Goal: Task Accomplishment & Management: Manage account settings

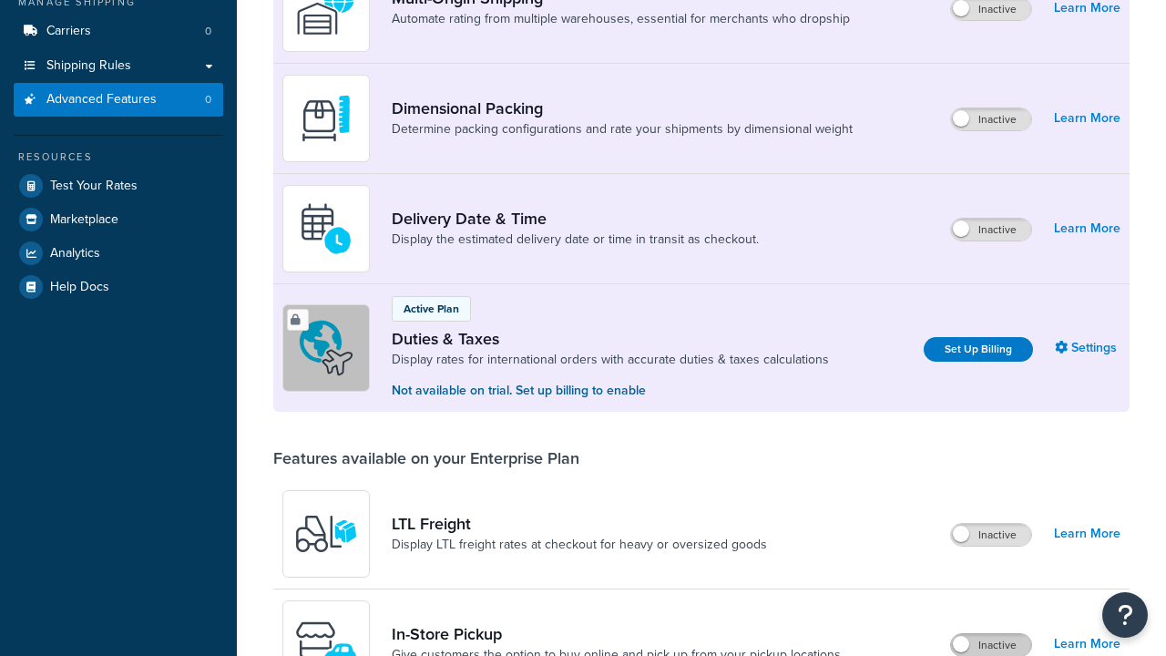
click at [991, 634] on label "Inactive" at bounding box center [991, 645] width 80 height 22
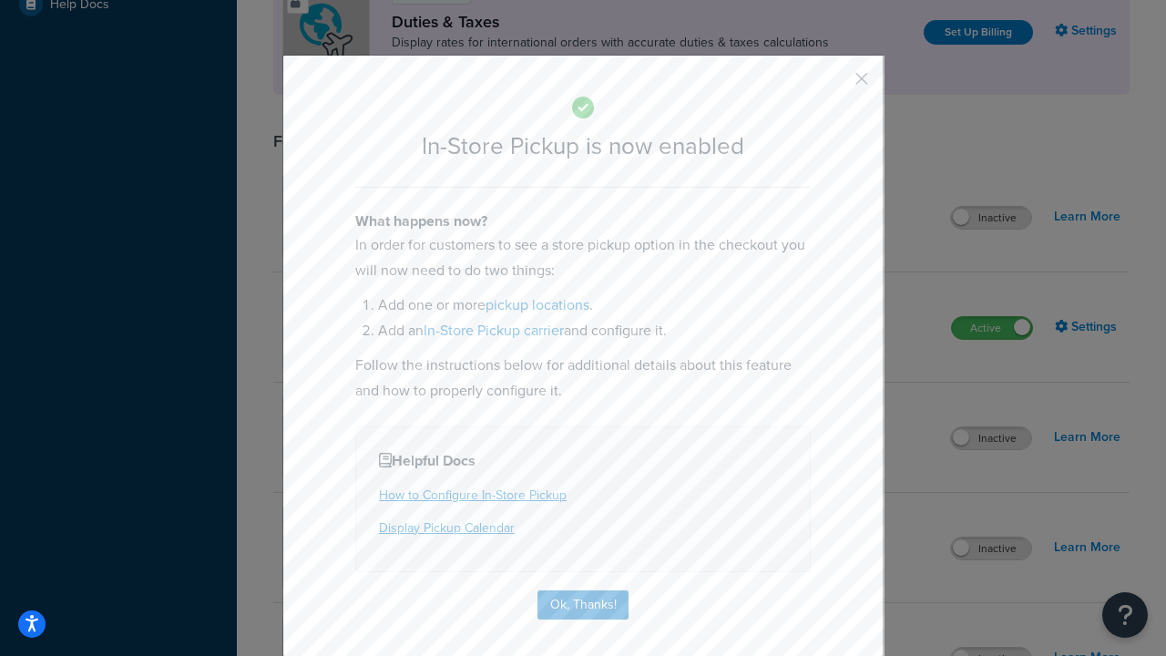
click at [834, 83] on button "button" at bounding box center [834, 85] width 5 height 5
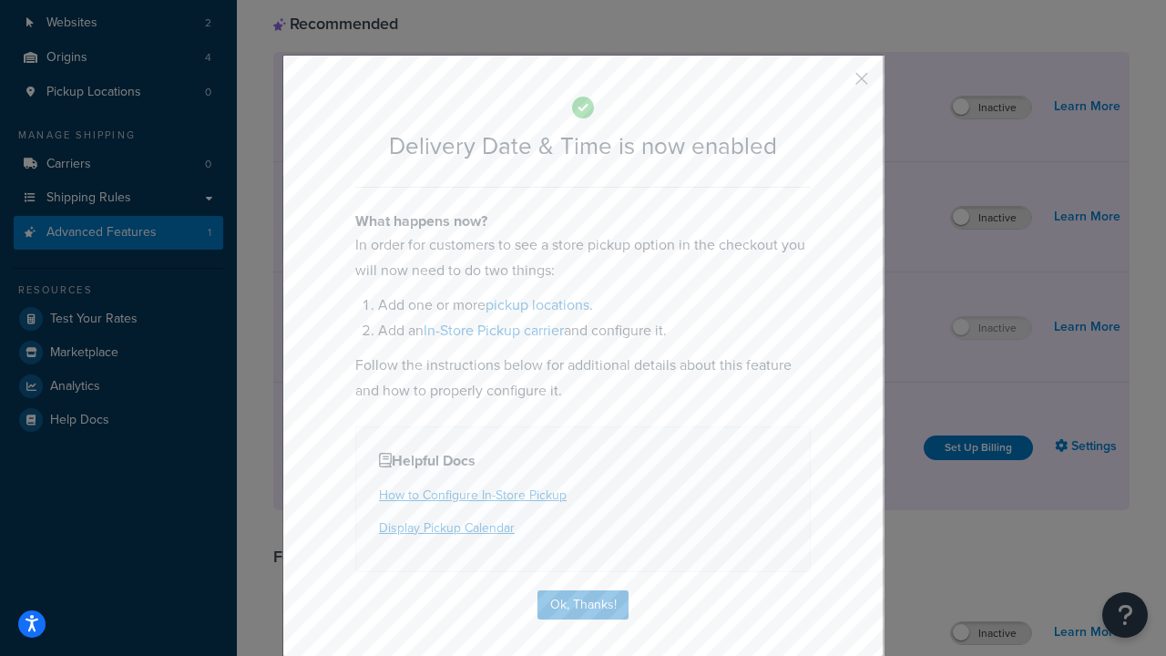
click at [834, 83] on button "button" at bounding box center [834, 85] width 5 height 5
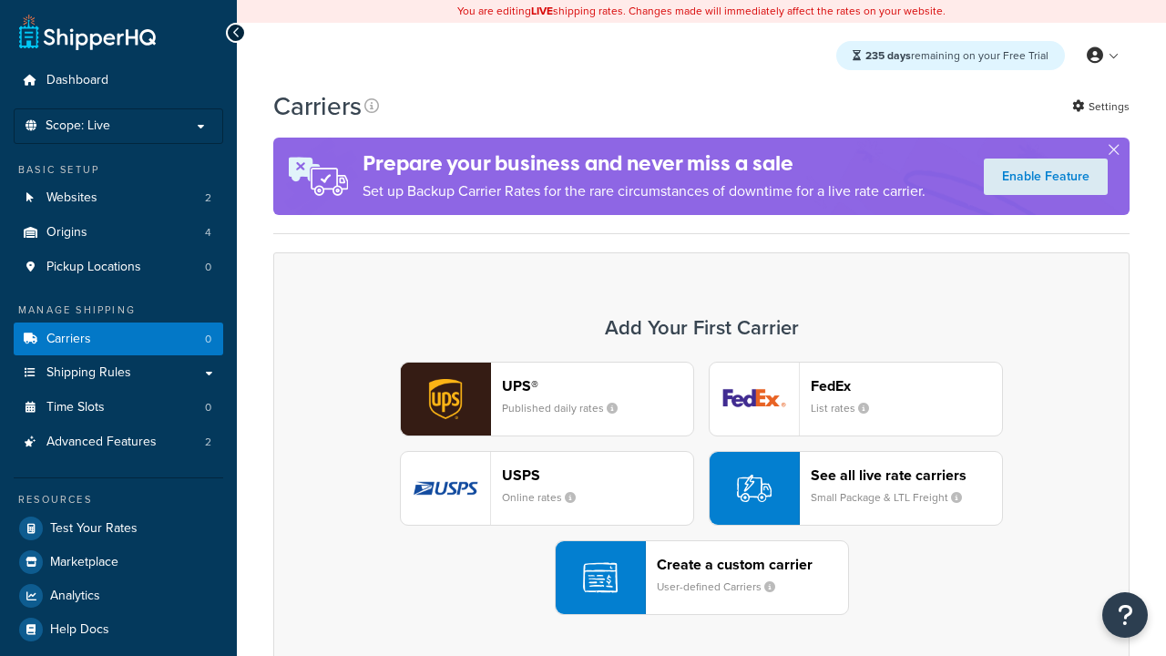
click at [701, 488] on div "UPS® Published daily rates FedEx List rates USPS Online rates See all live rate…" at bounding box center [701, 488] width 818 height 253
click at [701, 577] on div "Create a custom carrier User-defined Carriers" at bounding box center [752, 578] width 191 height 44
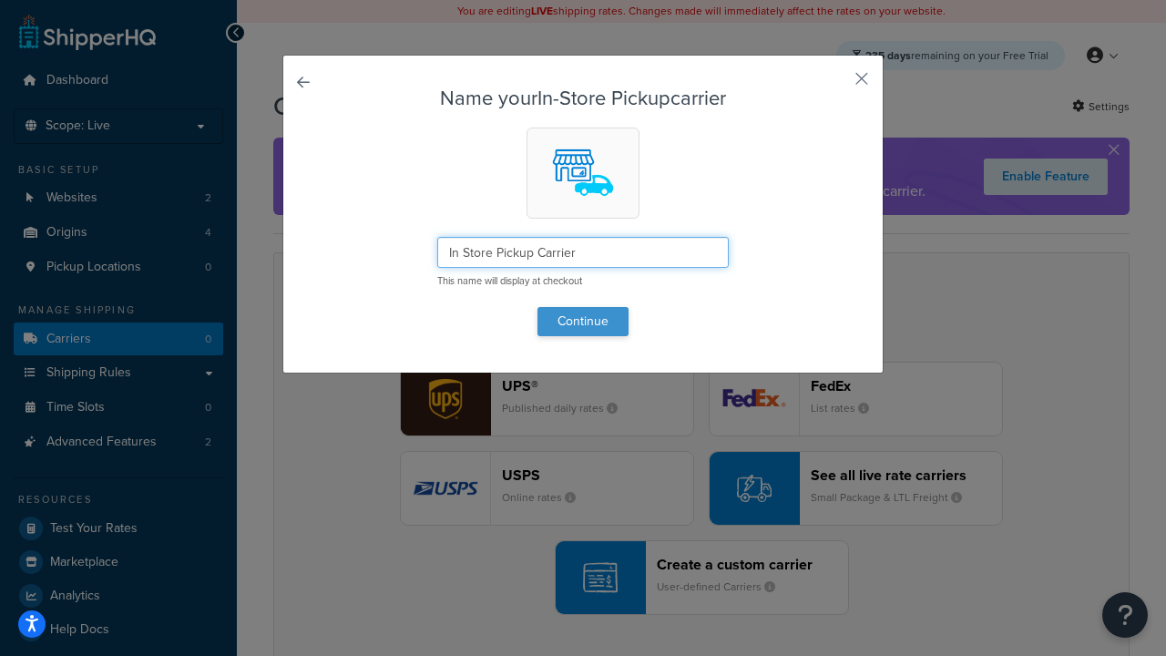
type input "In Store Pickup Carrier"
click at [583, 321] on button "Continue" at bounding box center [582, 321] width 91 height 29
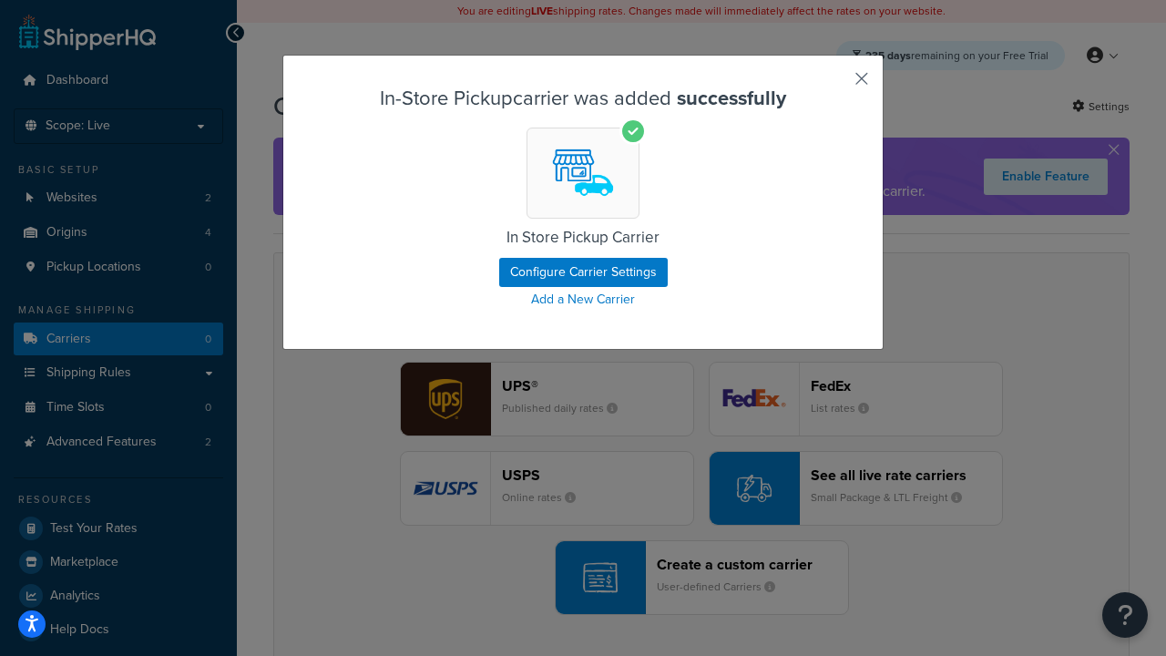
click at [834, 85] on button "button" at bounding box center [834, 85] width 5 height 5
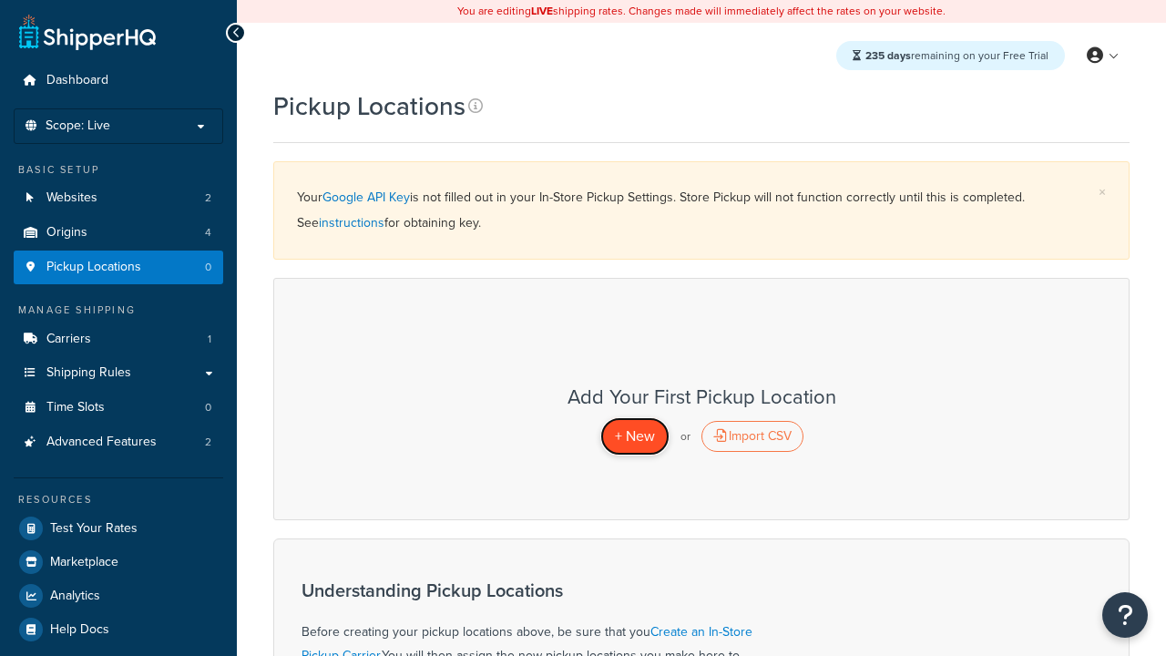
click at [634, 435] on span "+ New" at bounding box center [635, 435] width 40 height 21
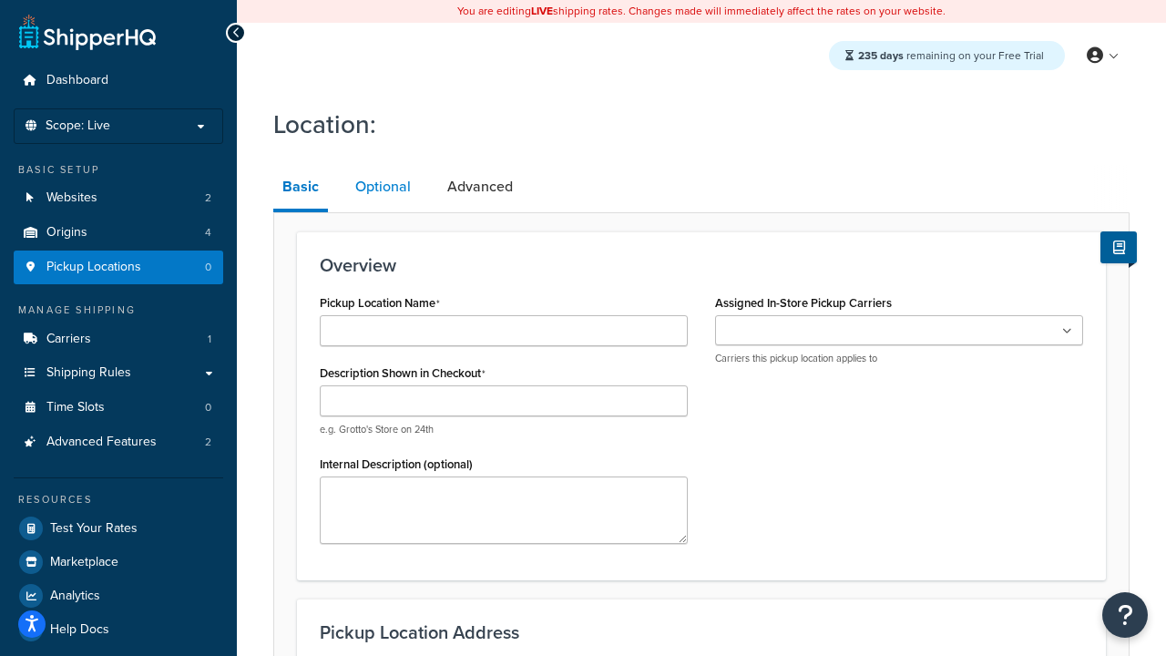
click at [383, 187] on link "Optional" at bounding box center [383, 187] width 74 height 44
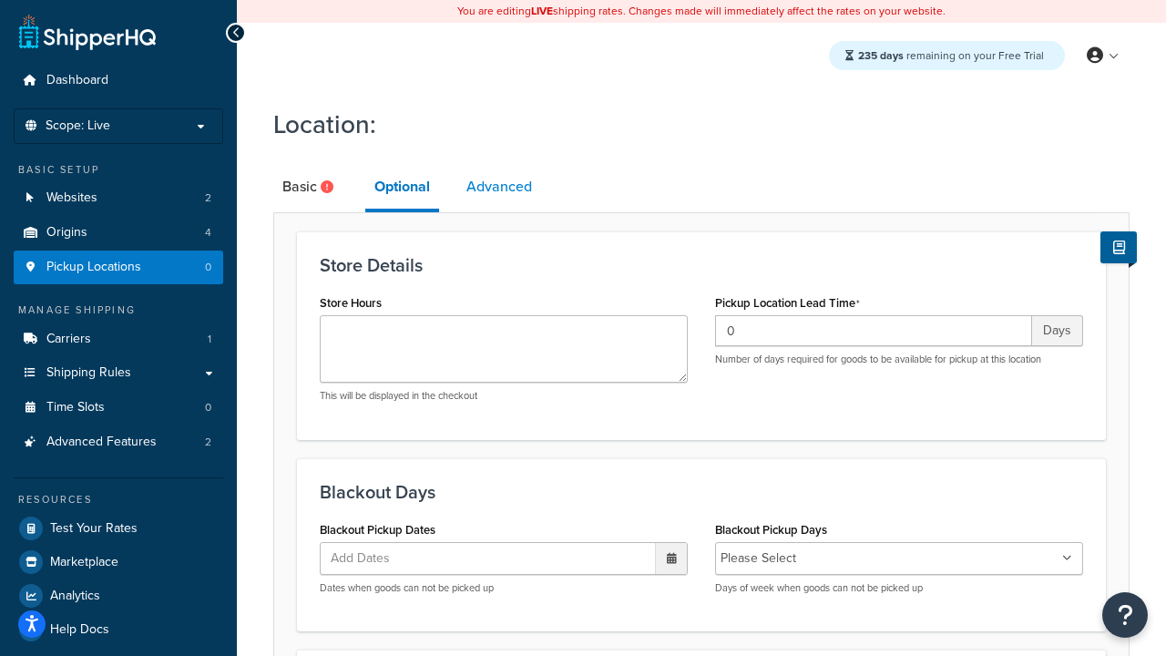
click at [499, 187] on link "Advanced" at bounding box center [499, 187] width 84 height 44
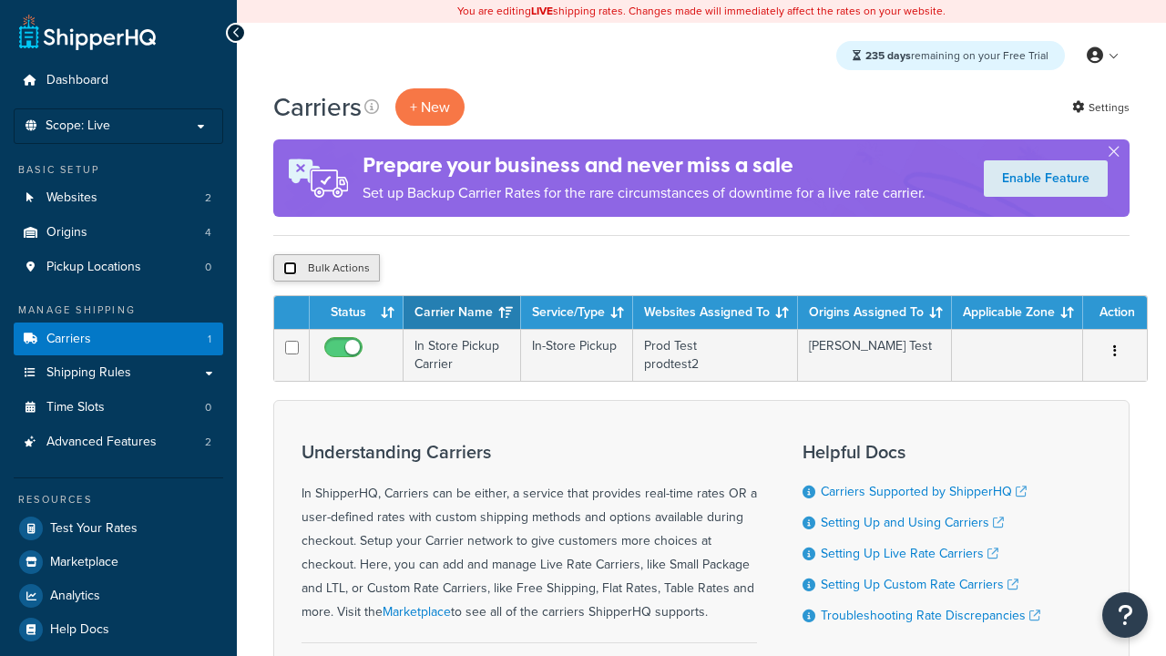
click at [290, 269] on input "checkbox" at bounding box center [290, 268] width 14 height 14
checkbox input "true"
click at [0, 0] on button "Delete" at bounding box center [0, 0] width 0 height 0
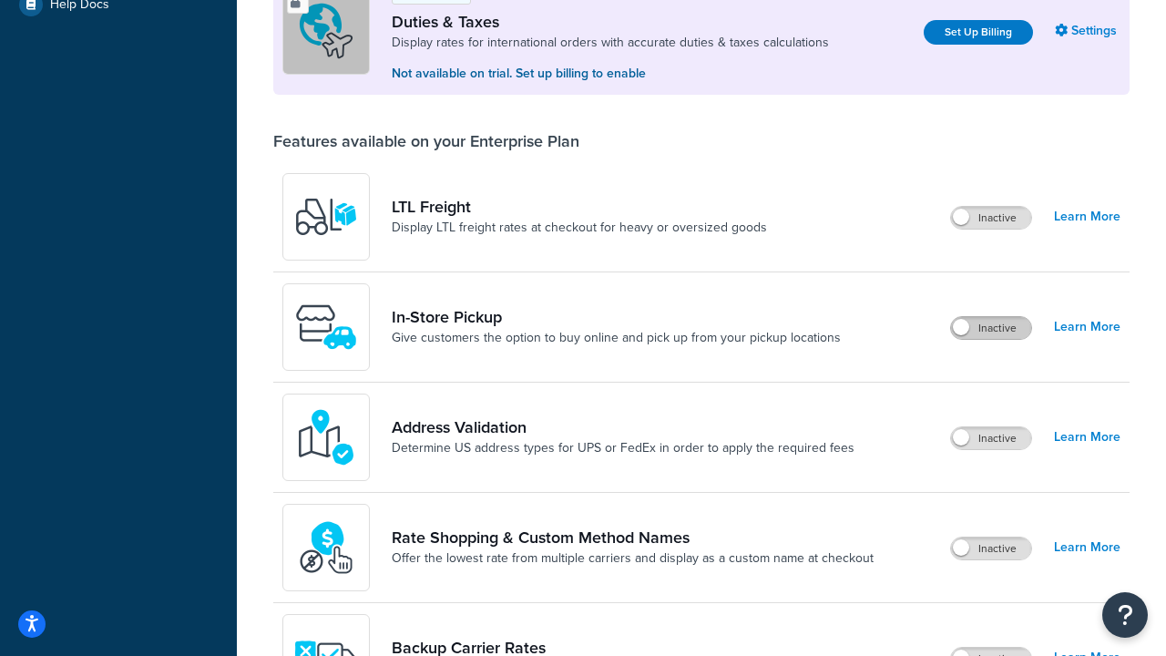
scroll to position [175, 0]
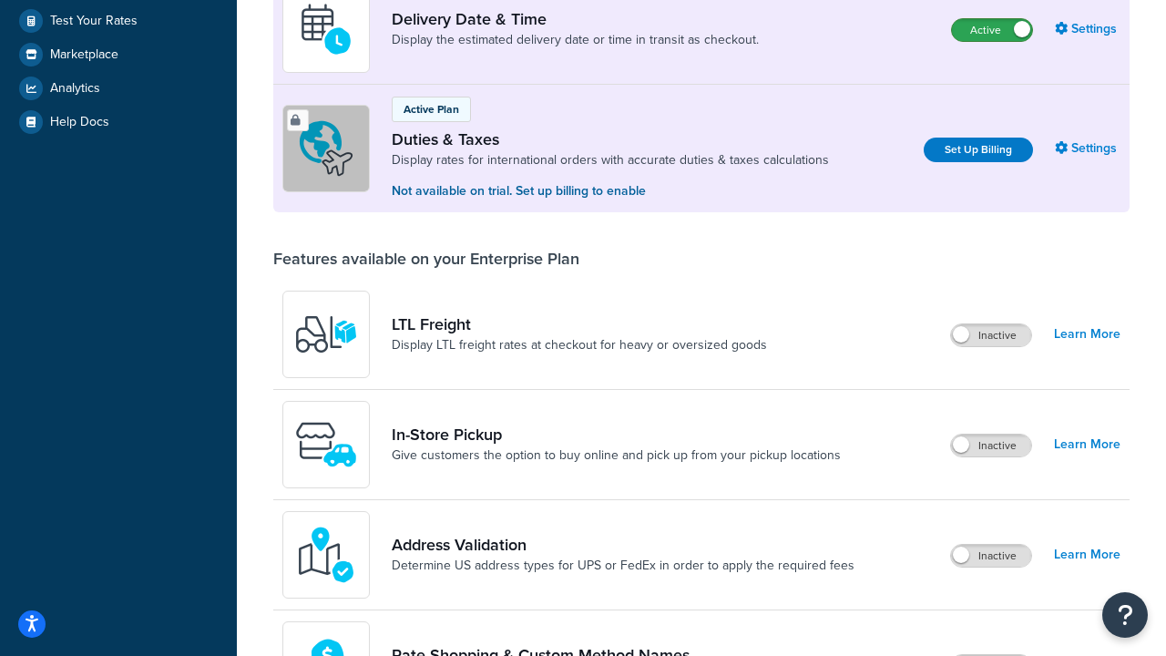
click at [992, 41] on label "Active" at bounding box center [992, 30] width 80 height 22
